Goal: Check status

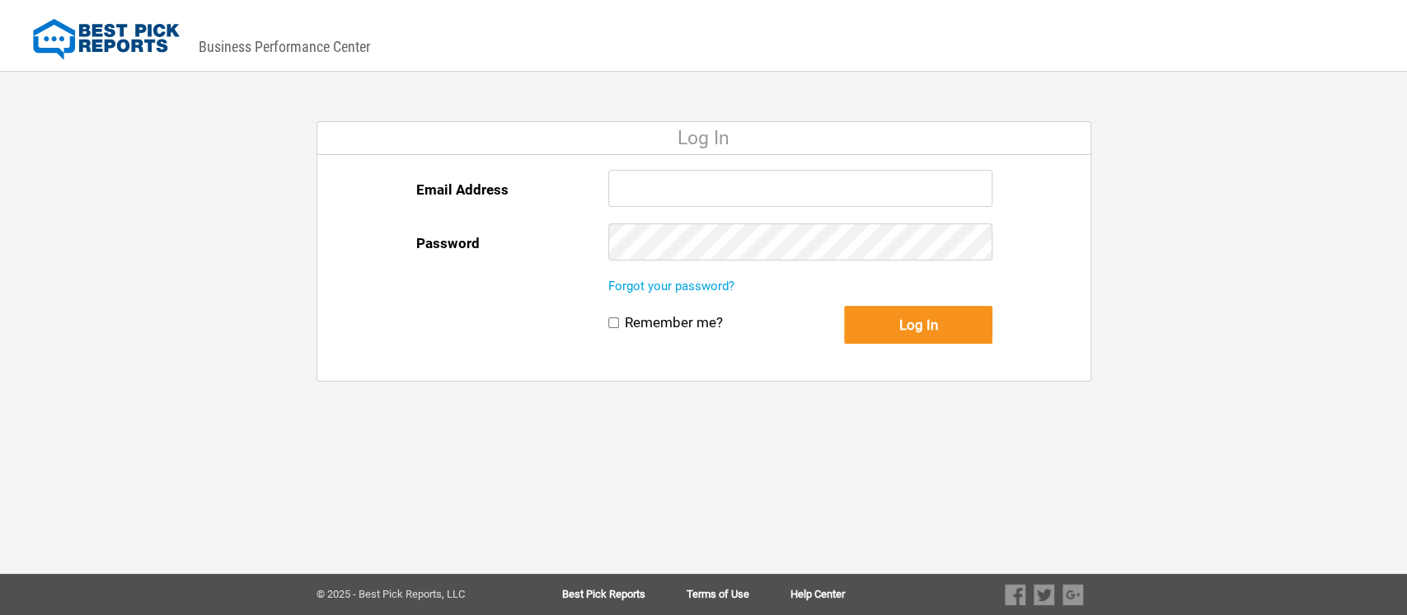
type input "[EMAIL_ADDRESS][DOMAIN_NAME]"
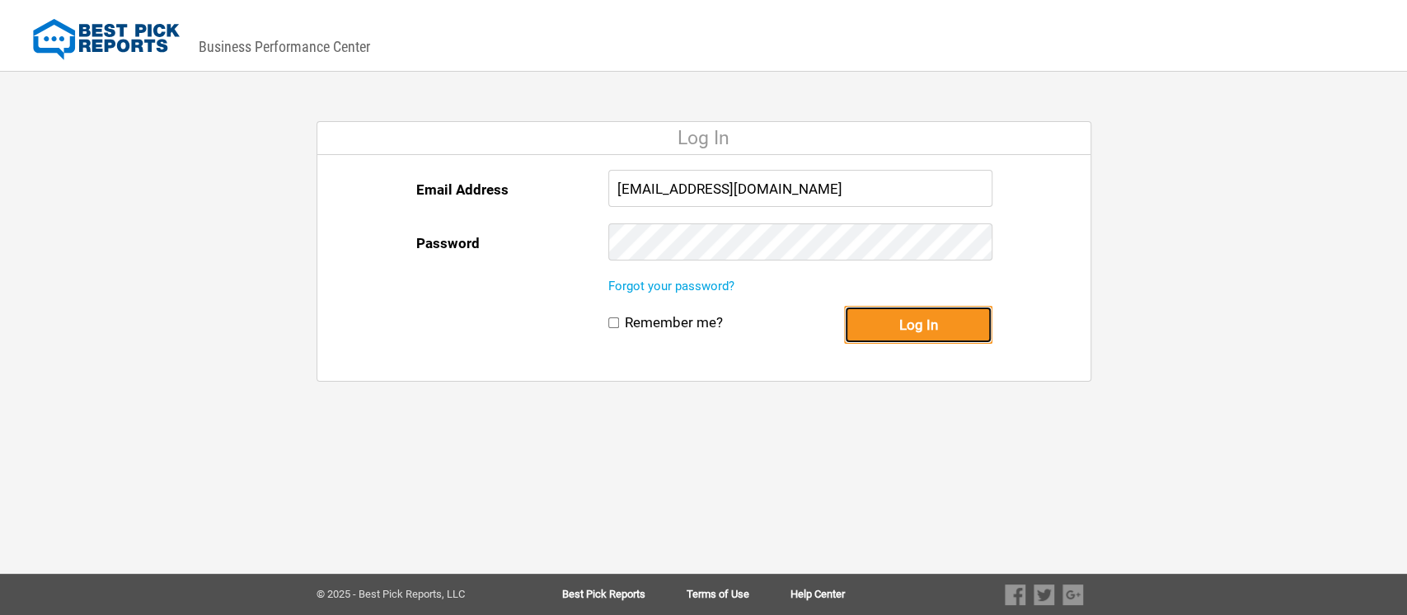
click at [928, 319] on button "Log In" at bounding box center [918, 325] width 148 height 38
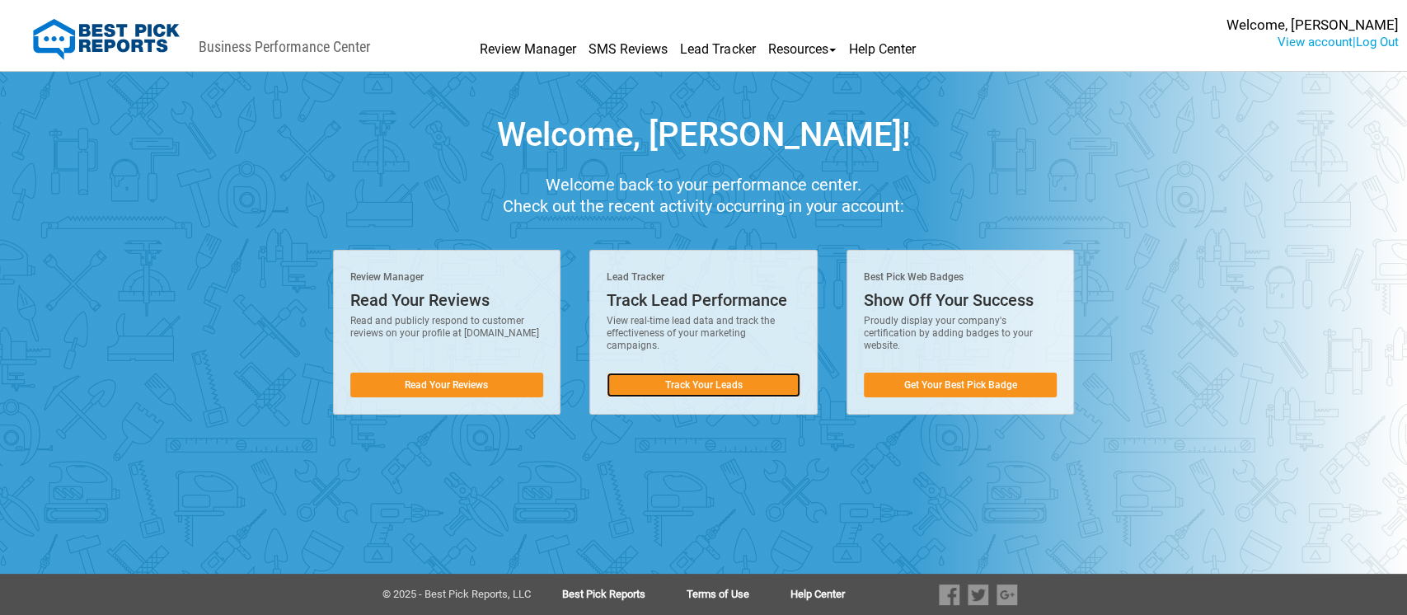
click at [689, 382] on link "Track Your Leads" at bounding box center [704, 385] width 194 height 25
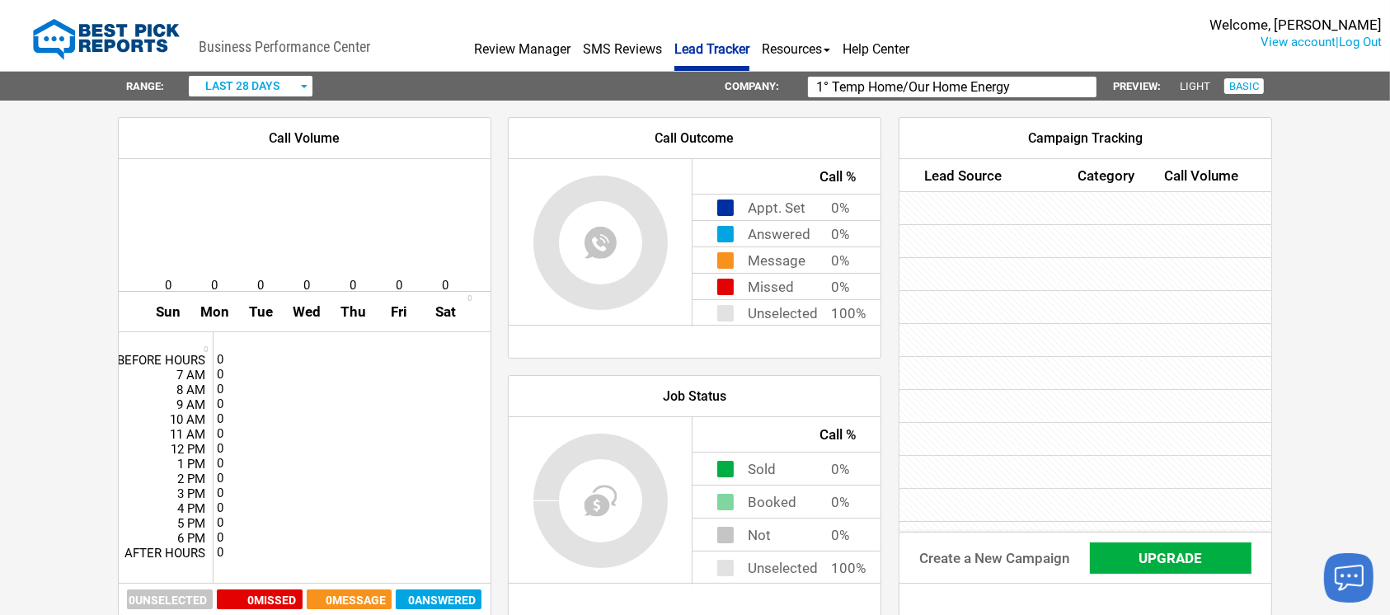
click at [1024, 88] on input "1° Temp Home/Our Home Energy" at bounding box center [952, 87] width 288 height 21
type input "1"
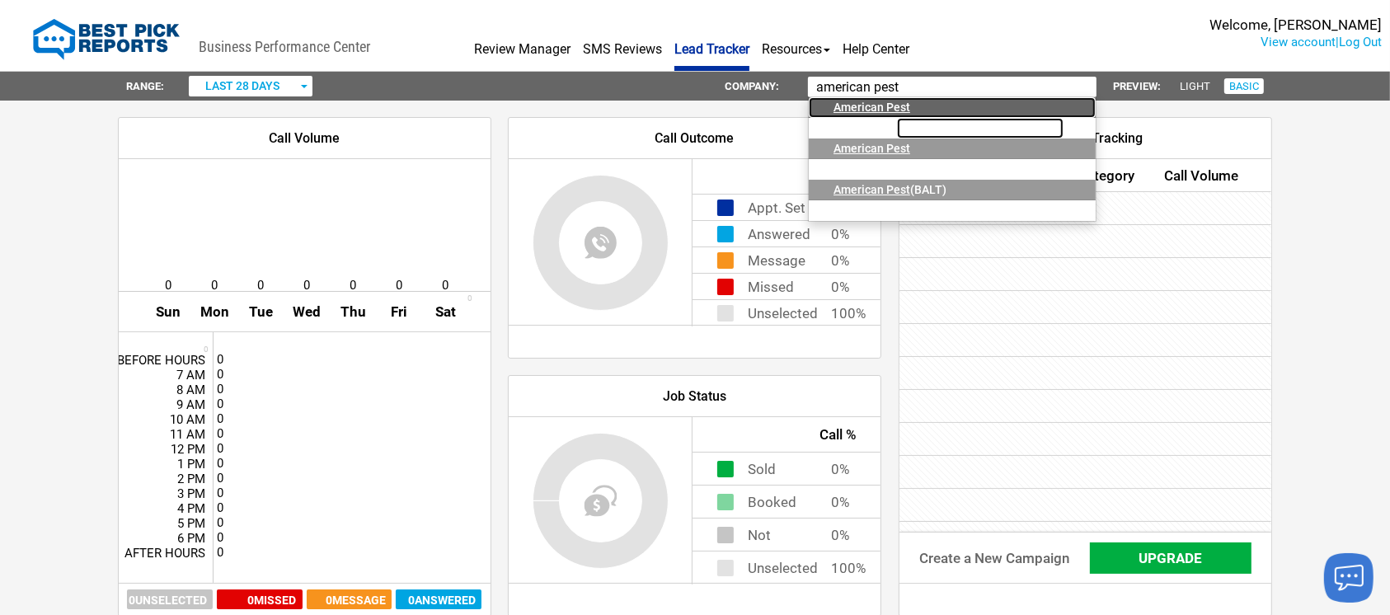
click at [910, 105] on div "American Pest" at bounding box center [905, 107] width 144 height 21
type input "American Pest"
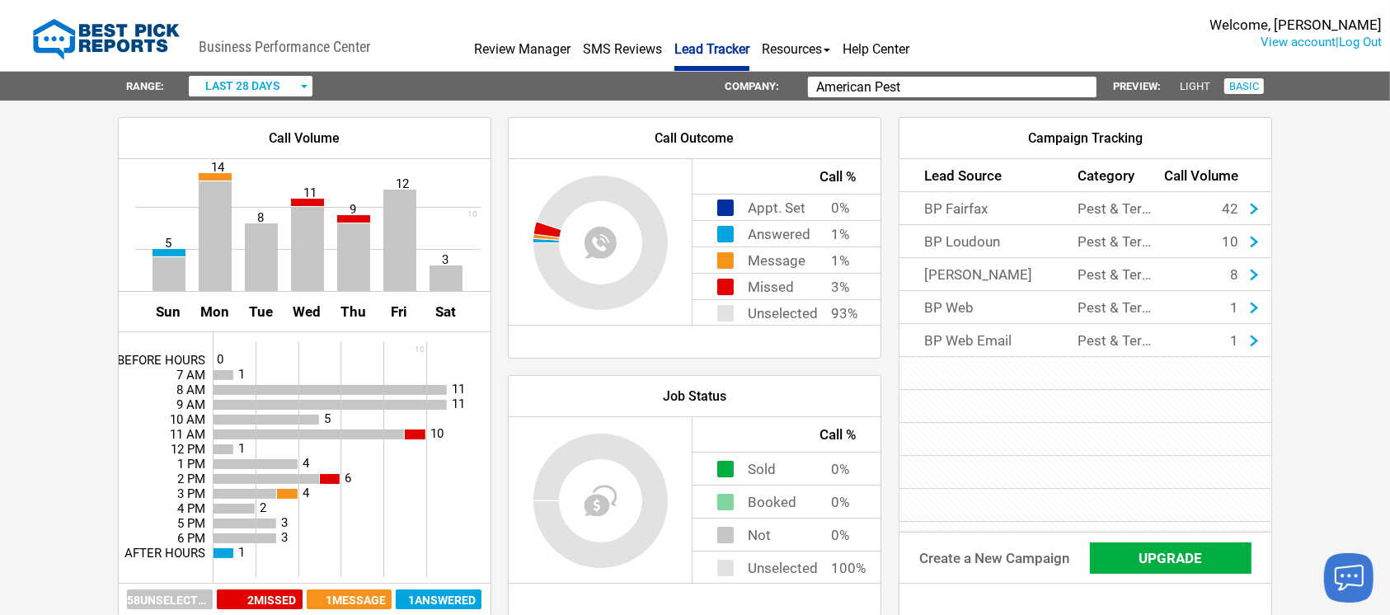
click at [303, 89] on div "button" at bounding box center [303, 86] width 8 height 21
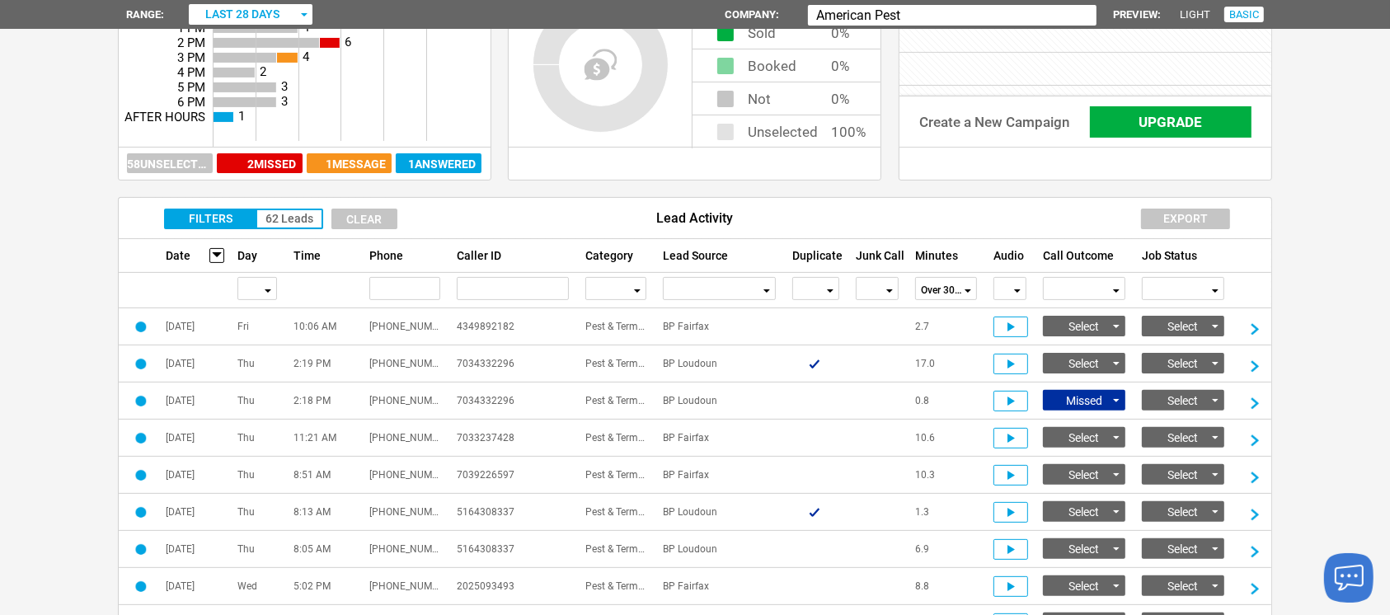
scroll to position [409, 0]
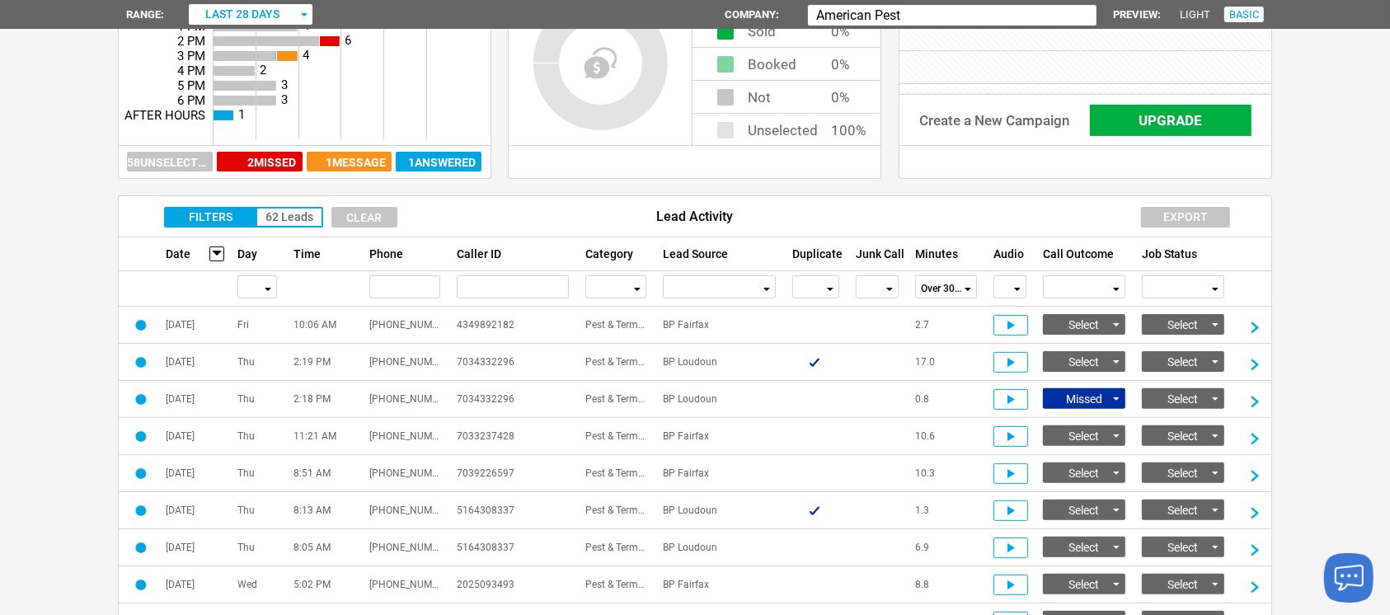
click at [832, 288] on span "button" at bounding box center [830, 289] width 7 height 3
click at [826, 346] on li "No" at bounding box center [815, 350] width 45 height 21
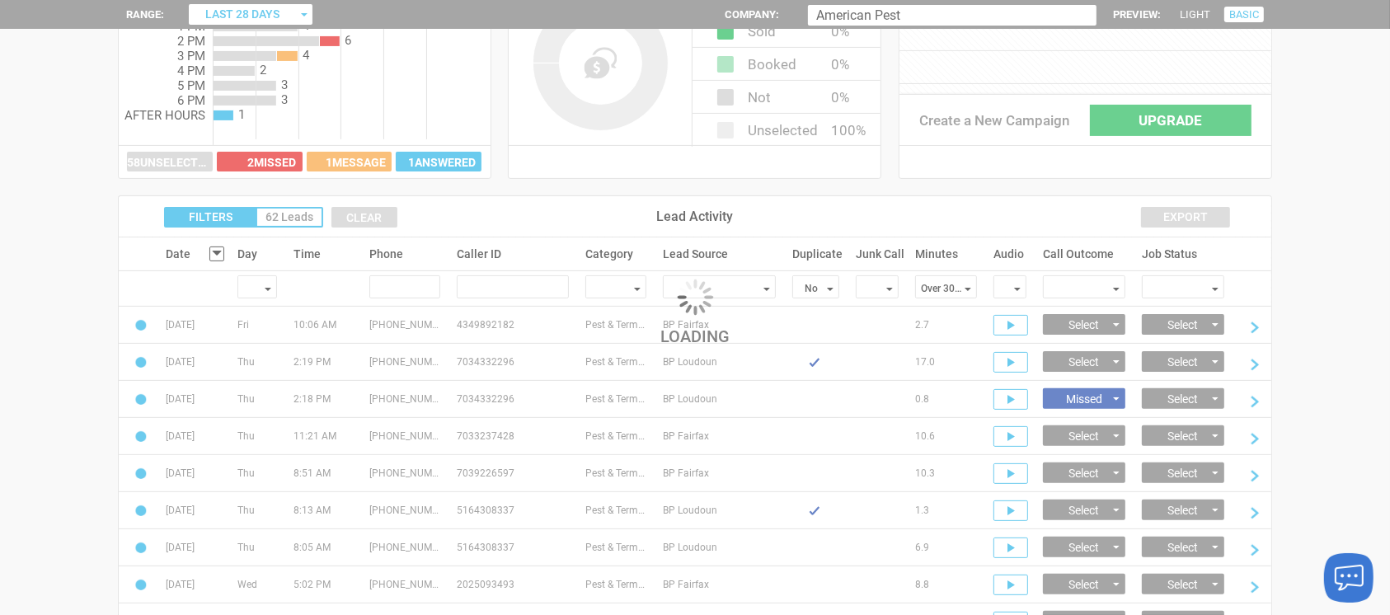
click at [888, 284] on div "loading" at bounding box center [695, 307] width 1390 height 615
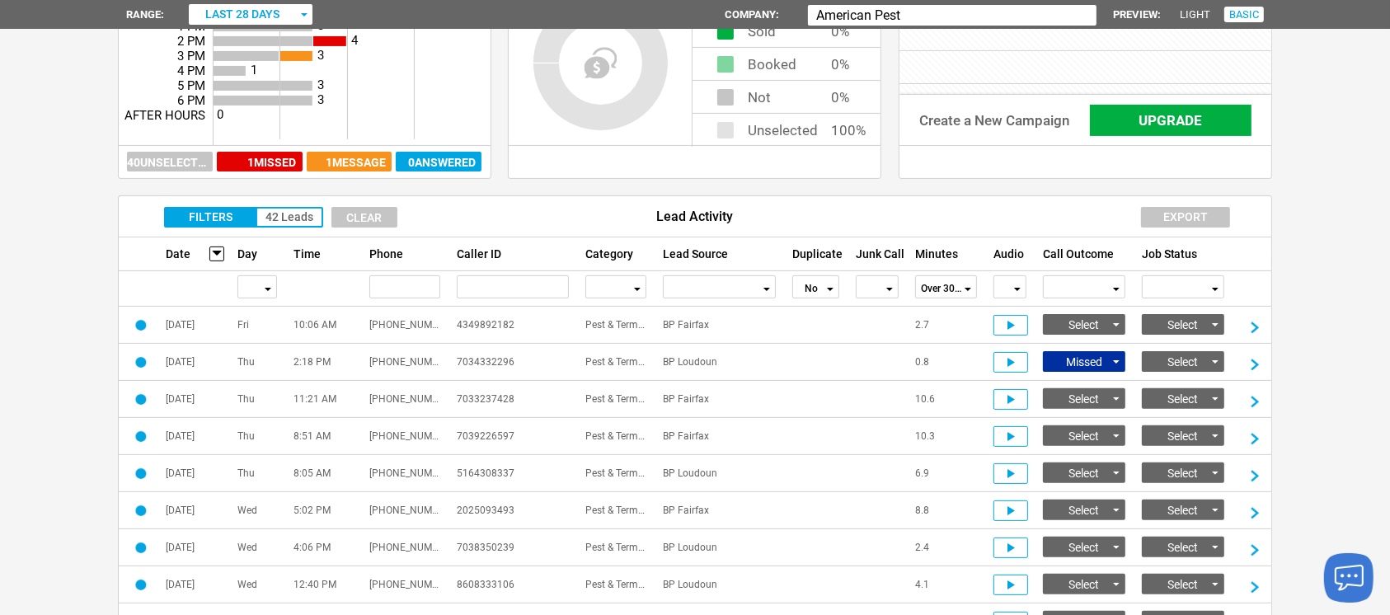
click at [890, 289] on div "button" at bounding box center [888, 288] width 8 height 23
click at [882, 340] on li "No" at bounding box center [876, 350] width 41 height 21
